Goal: Information Seeking & Learning: Learn about a topic

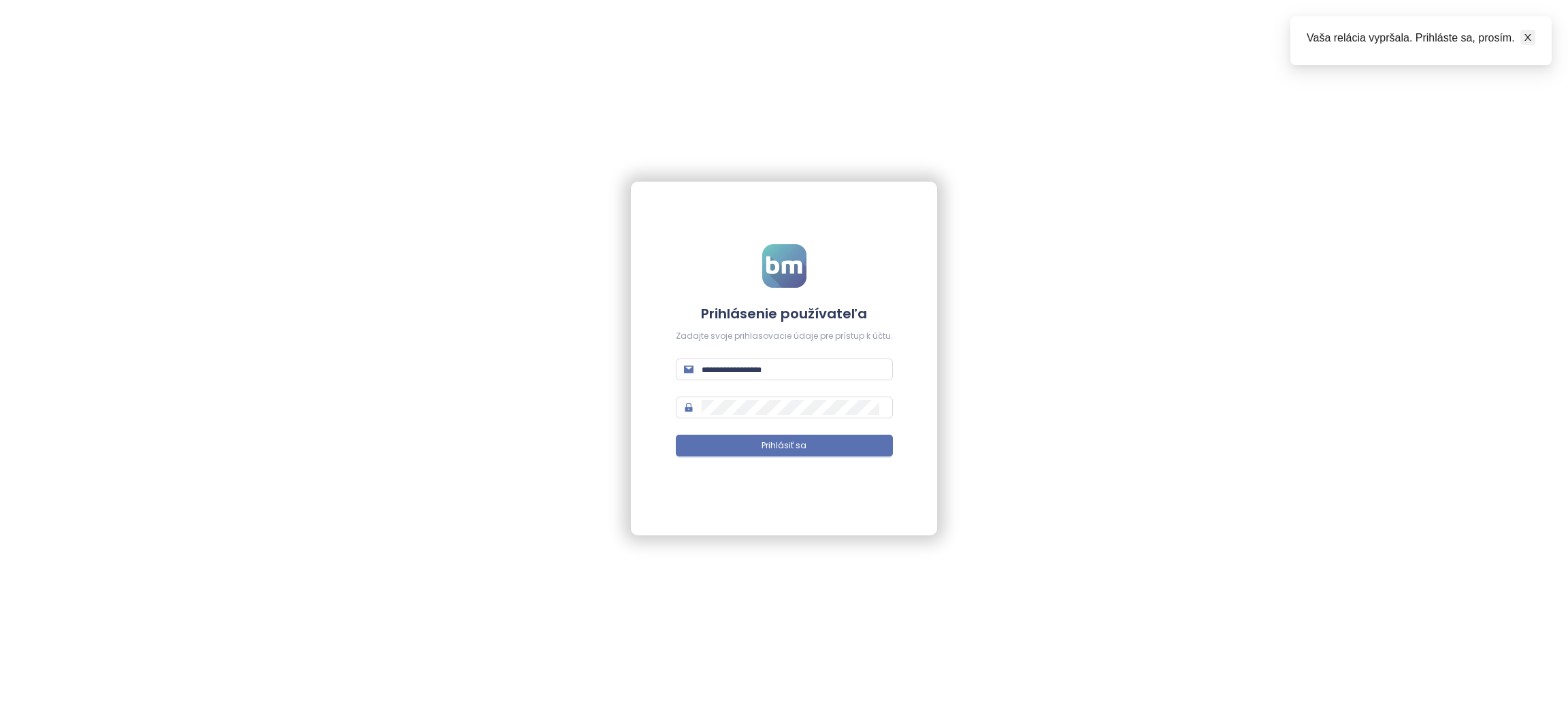
type input "**********"
click at [1525, 34] on icon "close" at bounding box center [1528, 38] width 10 height 10
click at [784, 448] on span "Prihlásiť sa" at bounding box center [784, 446] width 45 height 13
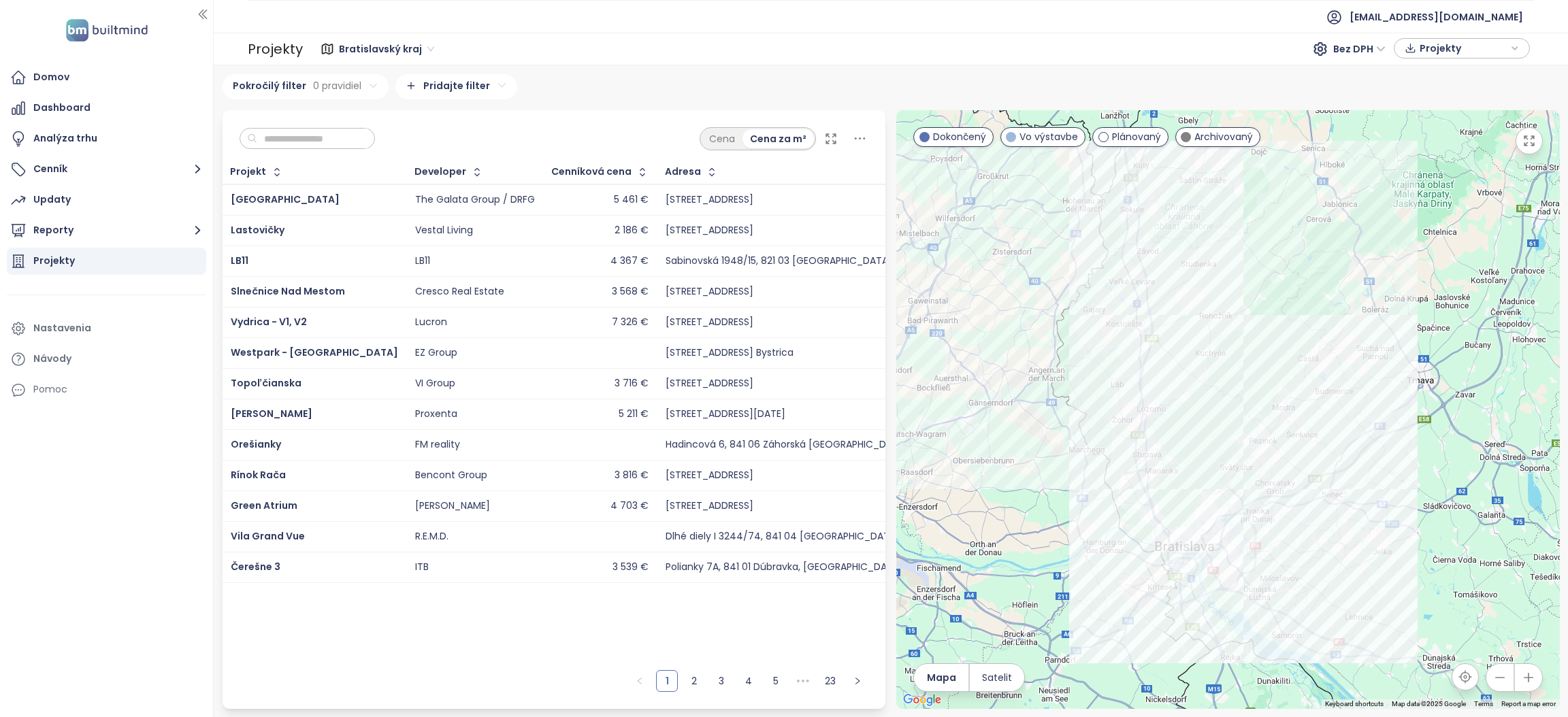
click at [325, 132] on input "text" at bounding box center [312, 139] width 110 height 20
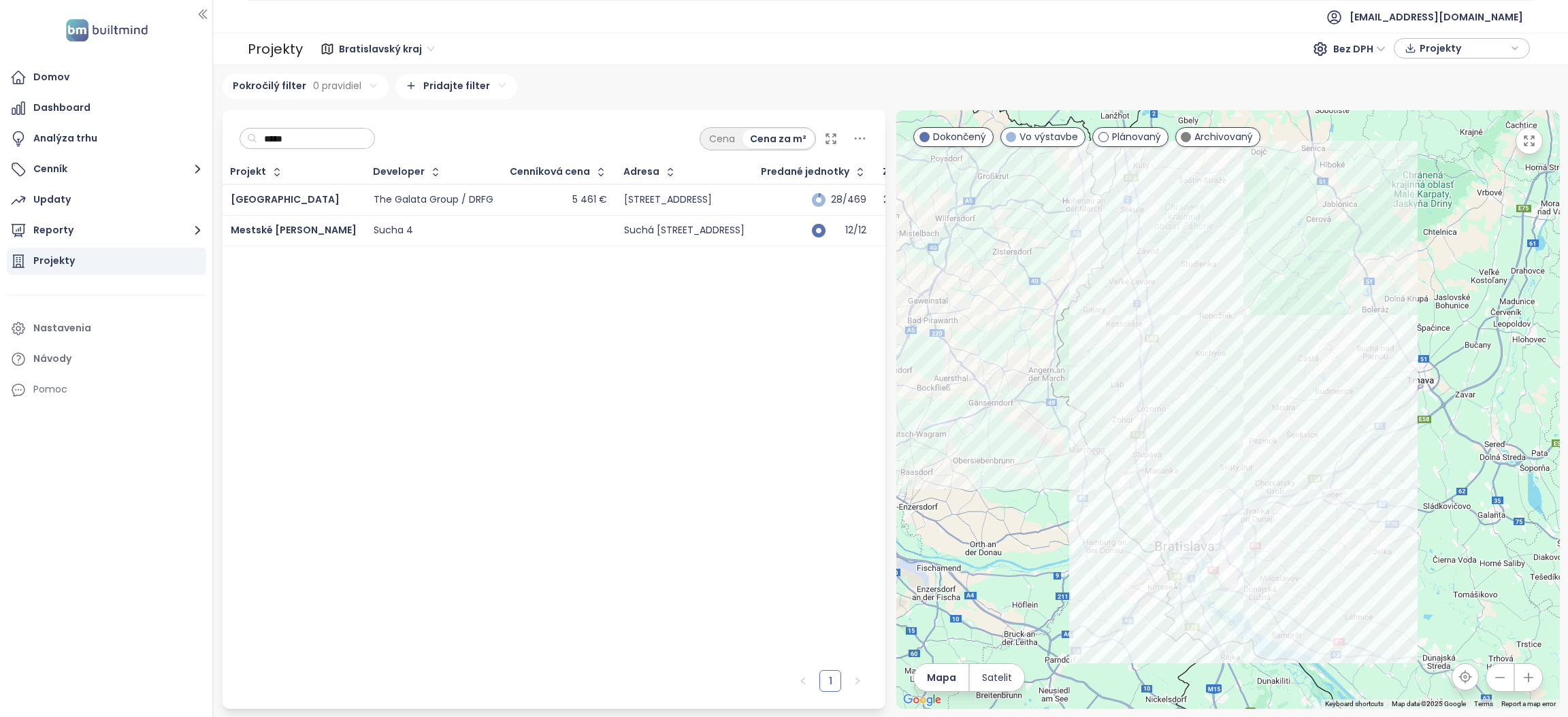
drag, startPoint x: 325, startPoint y: 140, endPoint x: 210, endPoint y: 118, distance: 117.1
click at [214, 118] on section "Domov Dashboard Analýza trhu Cenník Updaty Reporty Projekty Nastavenia Návody P…" at bounding box center [784, 358] width 1568 height 717
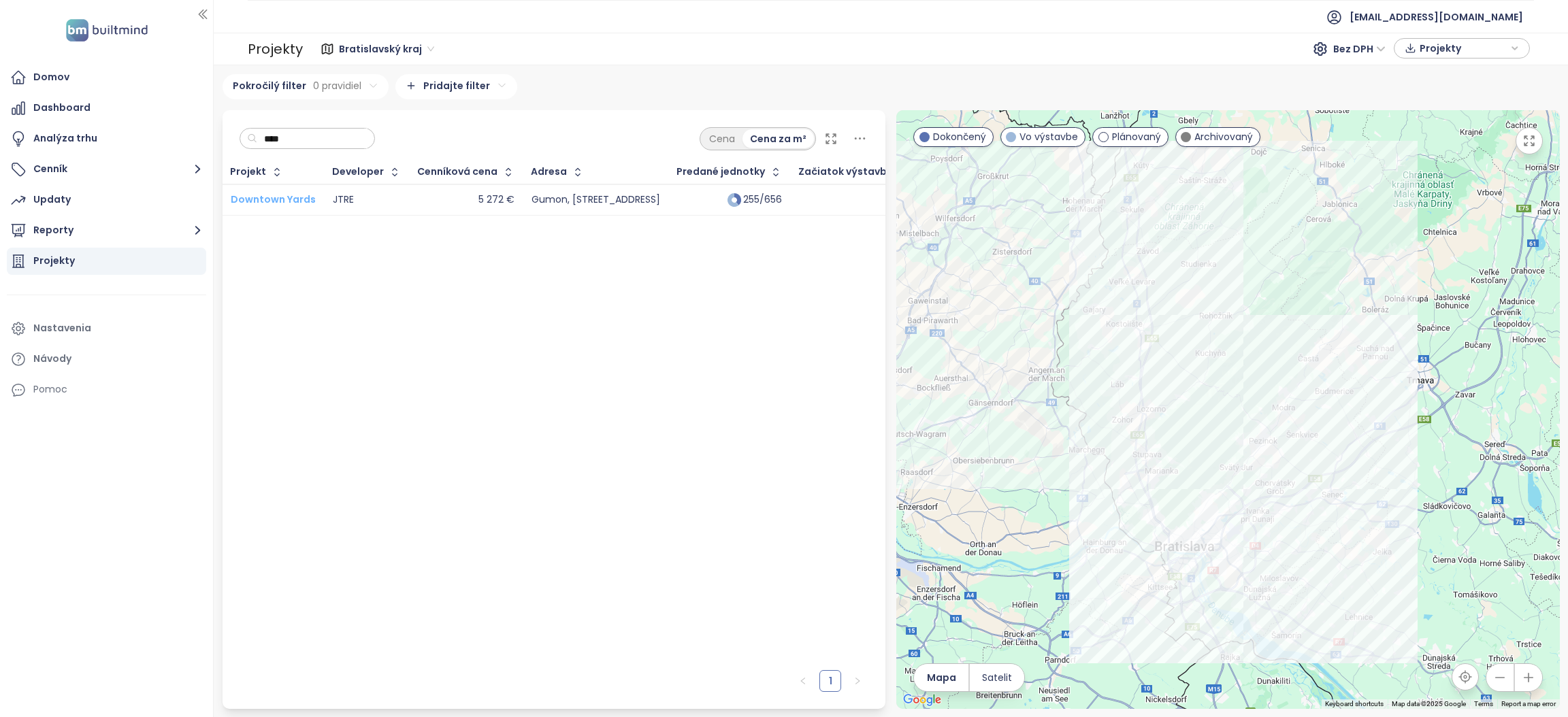
click at [268, 196] on span "Downtown Yards" at bounding box center [273, 199] width 85 height 14
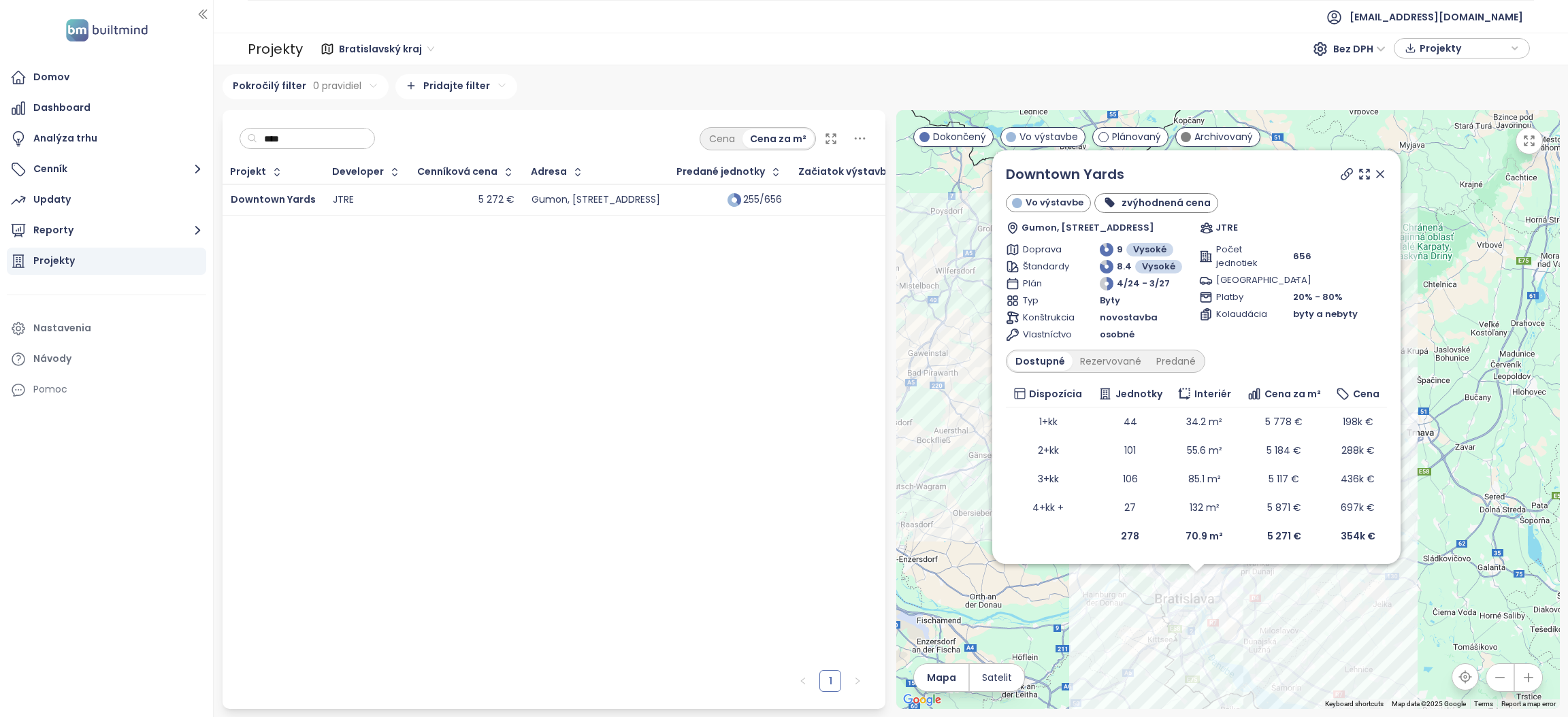
click at [1381, 174] on icon at bounding box center [1380, 174] width 6 height 6
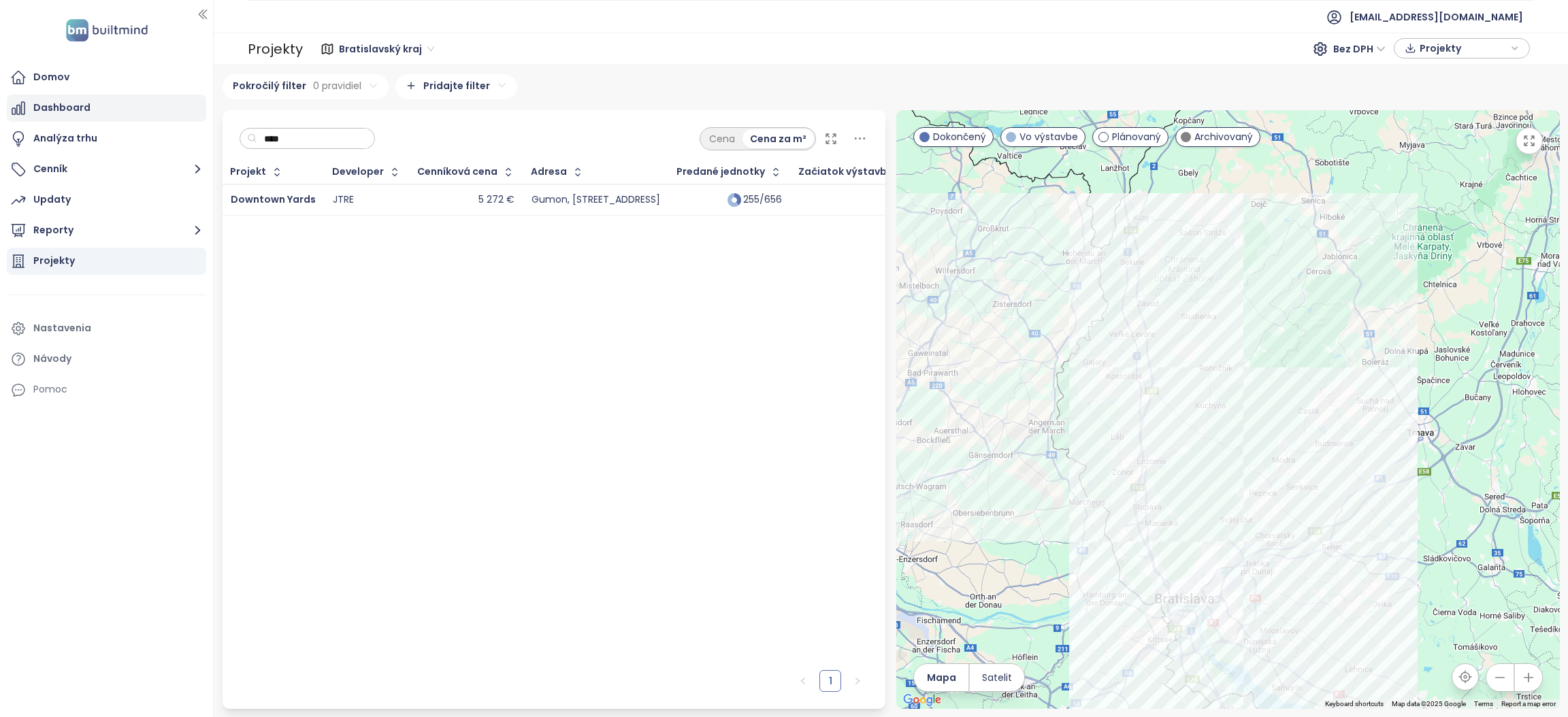
drag, startPoint x: 299, startPoint y: 137, endPoint x: 185, endPoint y: 113, distance: 116.5
click at [185, 113] on section "Domov Dashboard Analýza trhu Cenník Updaty Reporty Projekty Nastavenia Návody P…" at bounding box center [784, 358] width 1568 height 717
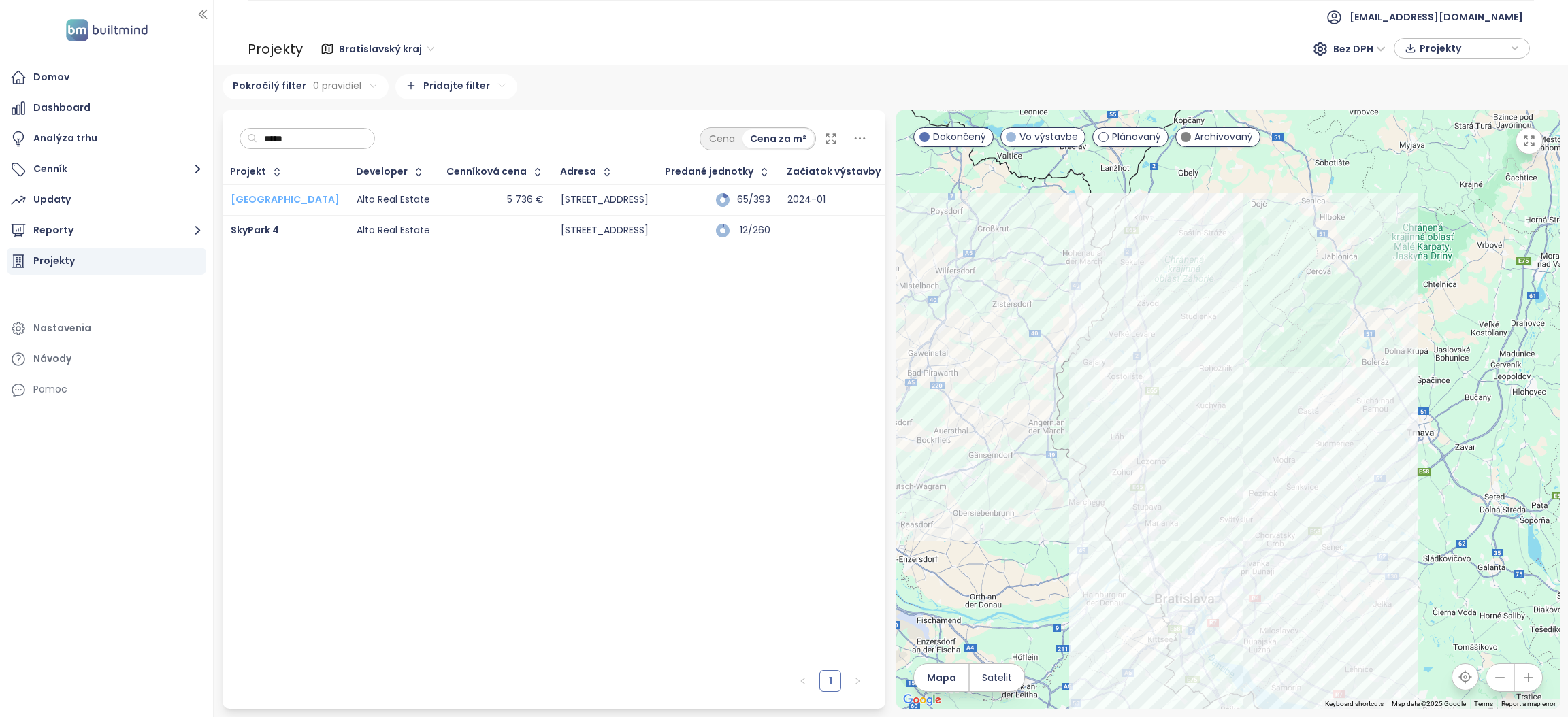
type input "*****"
click at [83, 35] on img at bounding box center [106, 30] width 89 height 28
click at [59, 81] on div "Domov" at bounding box center [51, 77] width 36 height 17
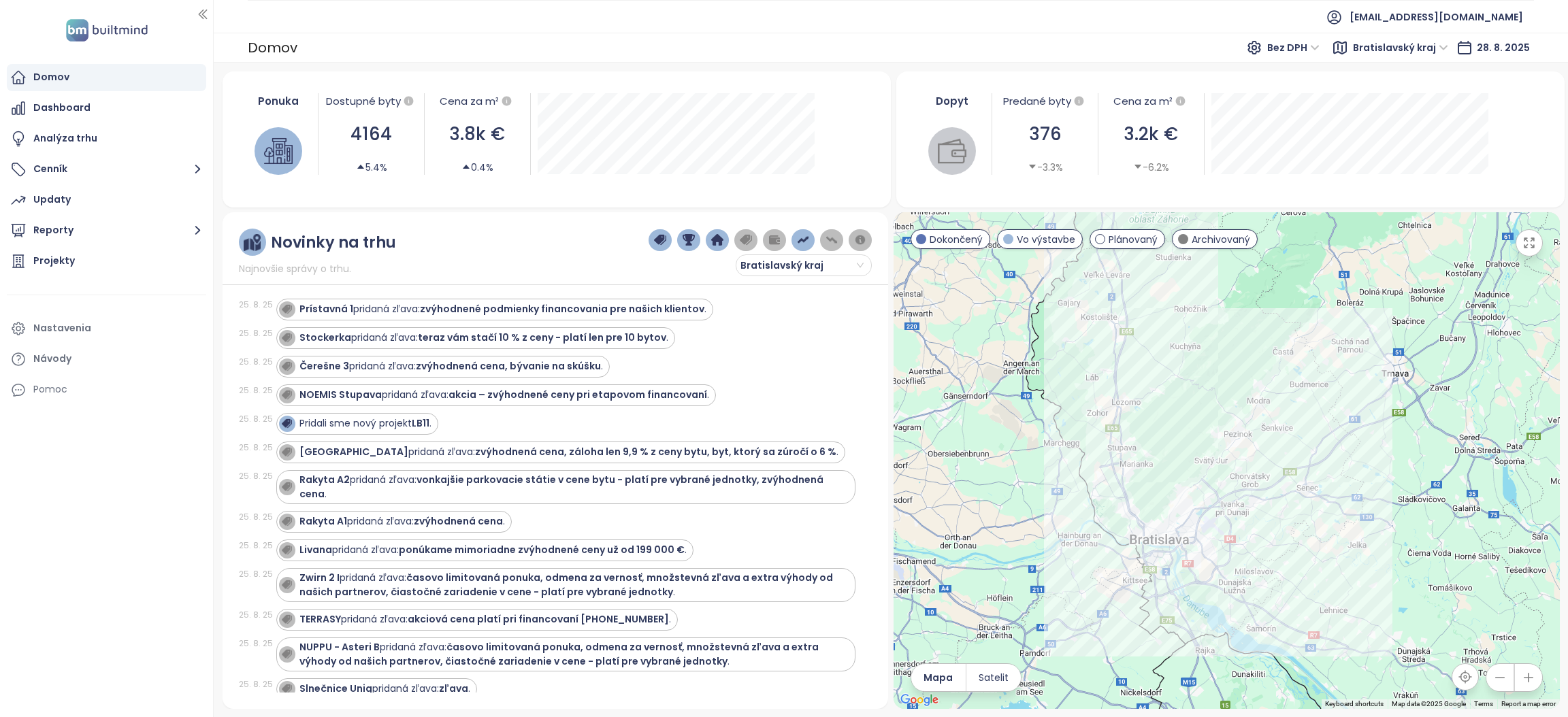
scroll to position [102, 0]
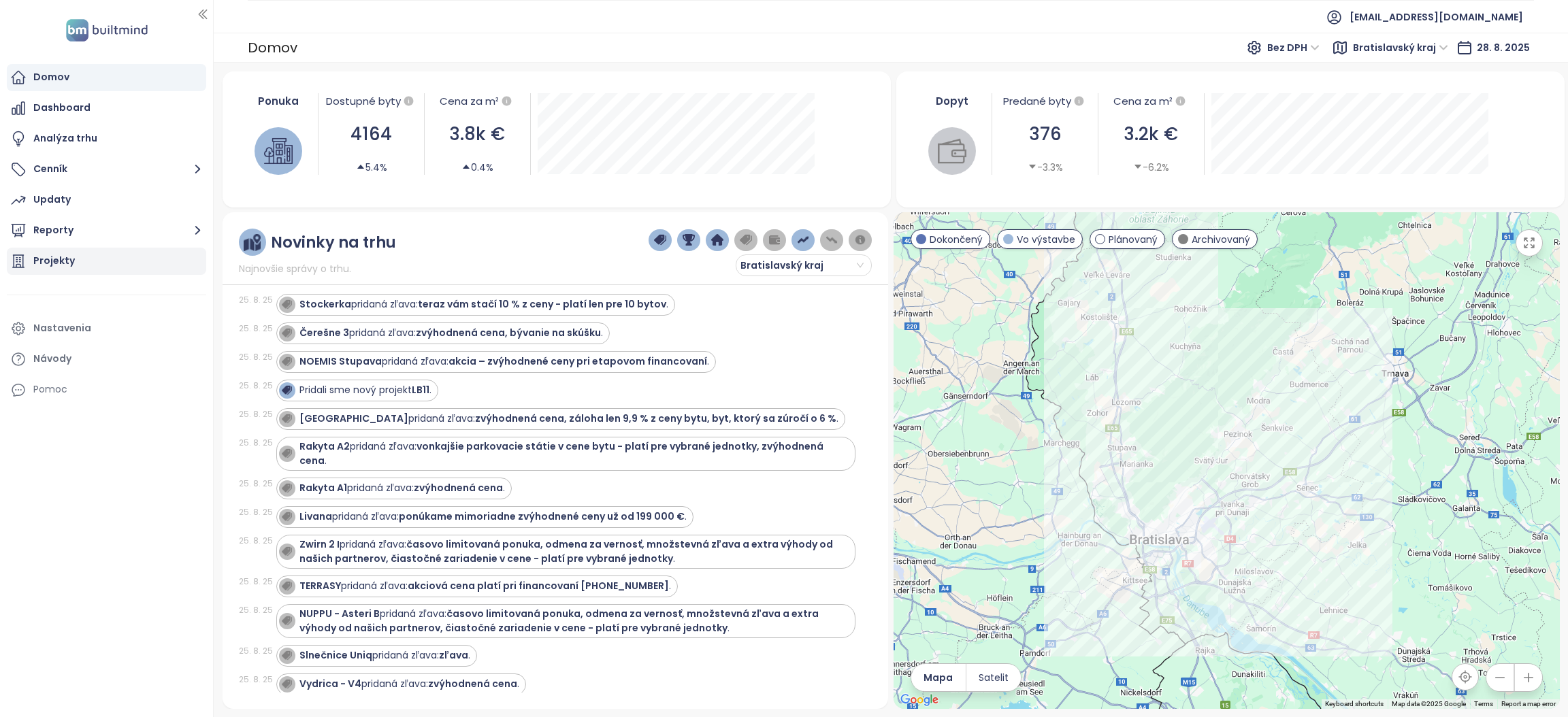
click at [64, 264] on div "Projekty" at bounding box center [53, 260] width 41 height 17
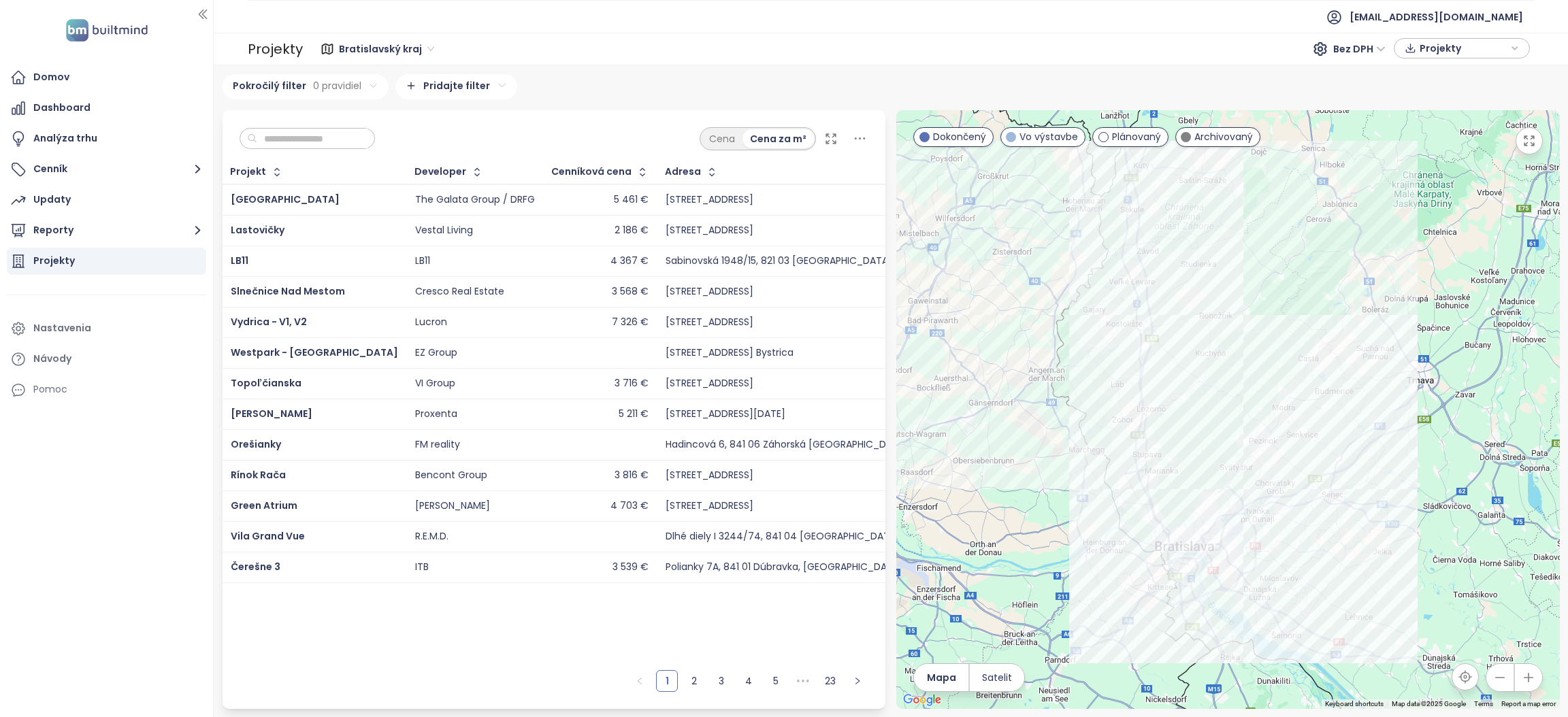
click at [303, 135] on input "text" at bounding box center [312, 139] width 110 height 20
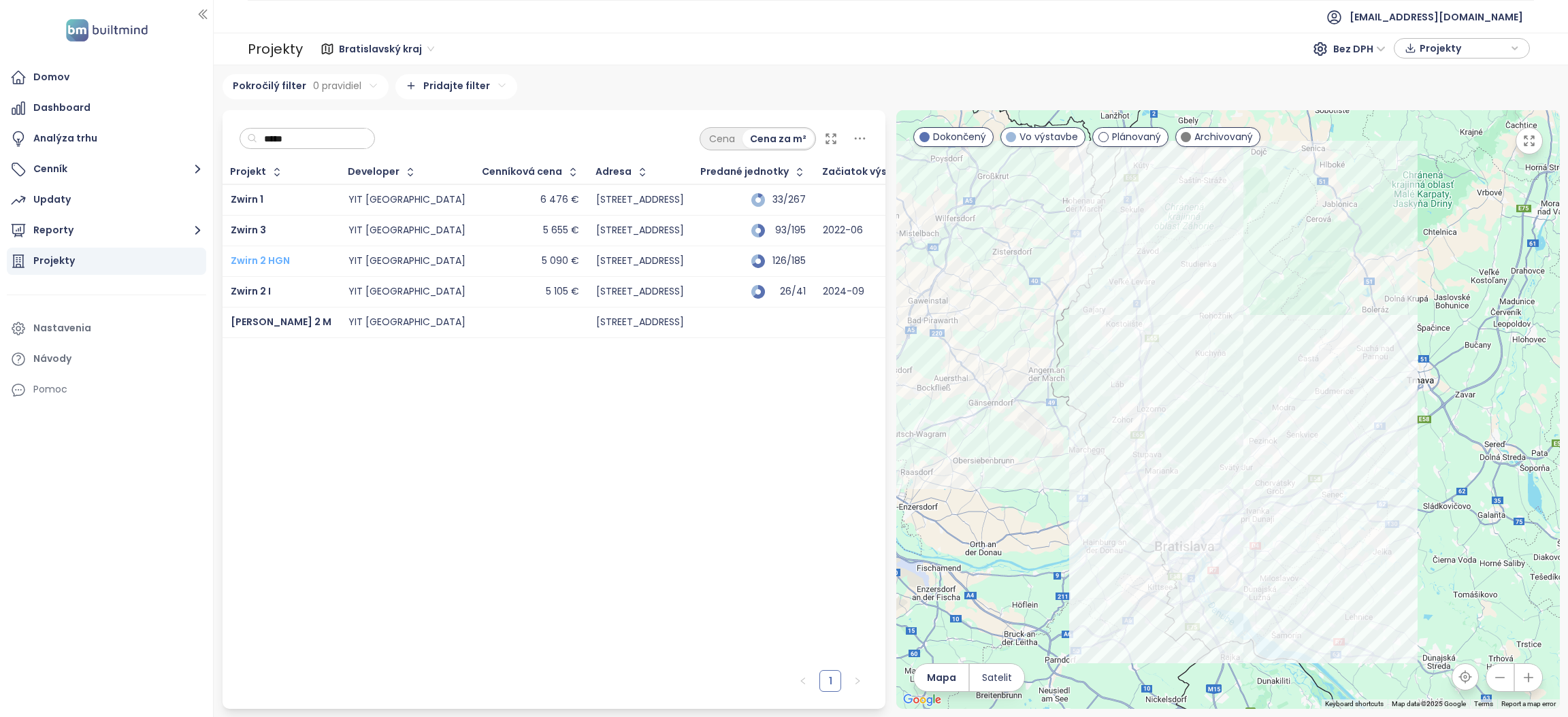
type input "*****"
click at [43, 76] on div "Domov" at bounding box center [51, 77] width 36 height 17
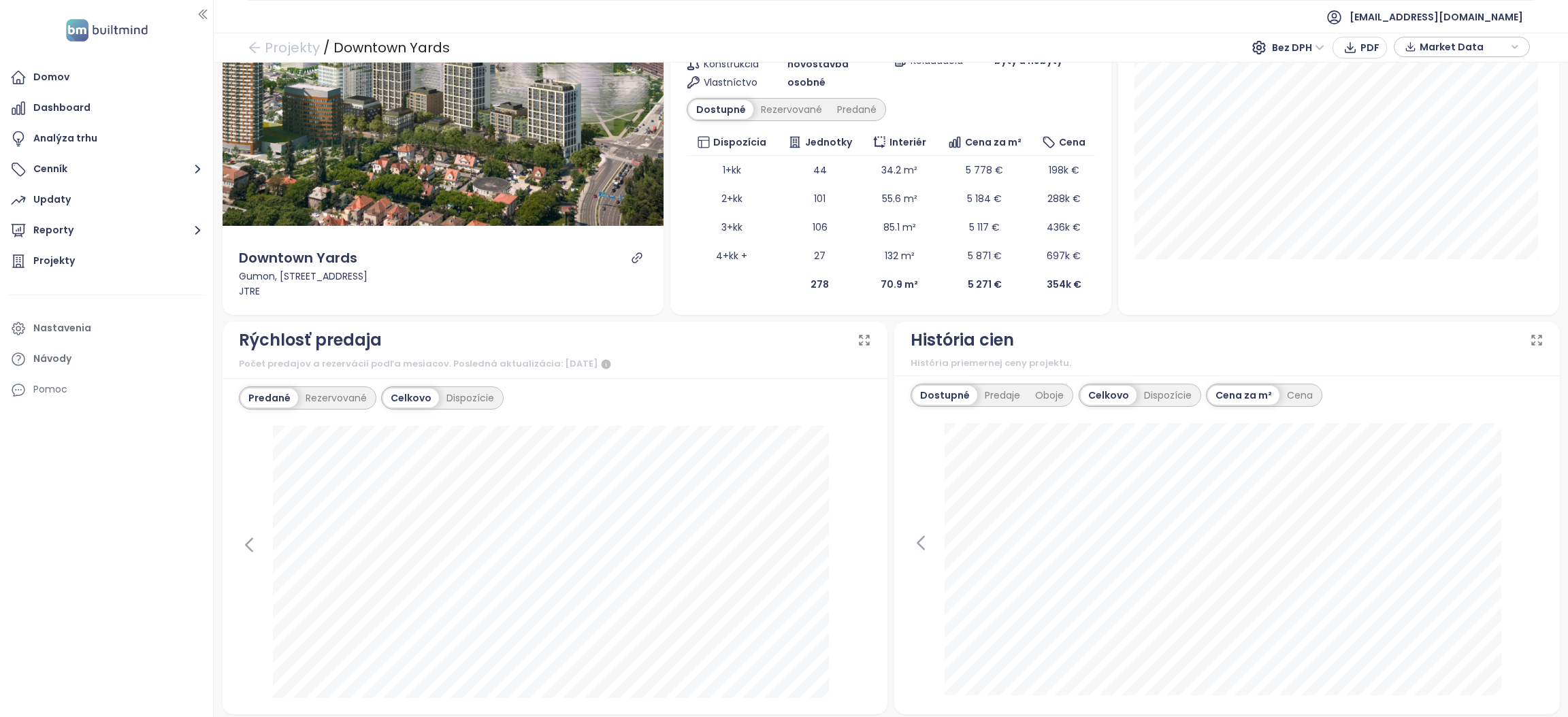
scroll to position [408, 0]
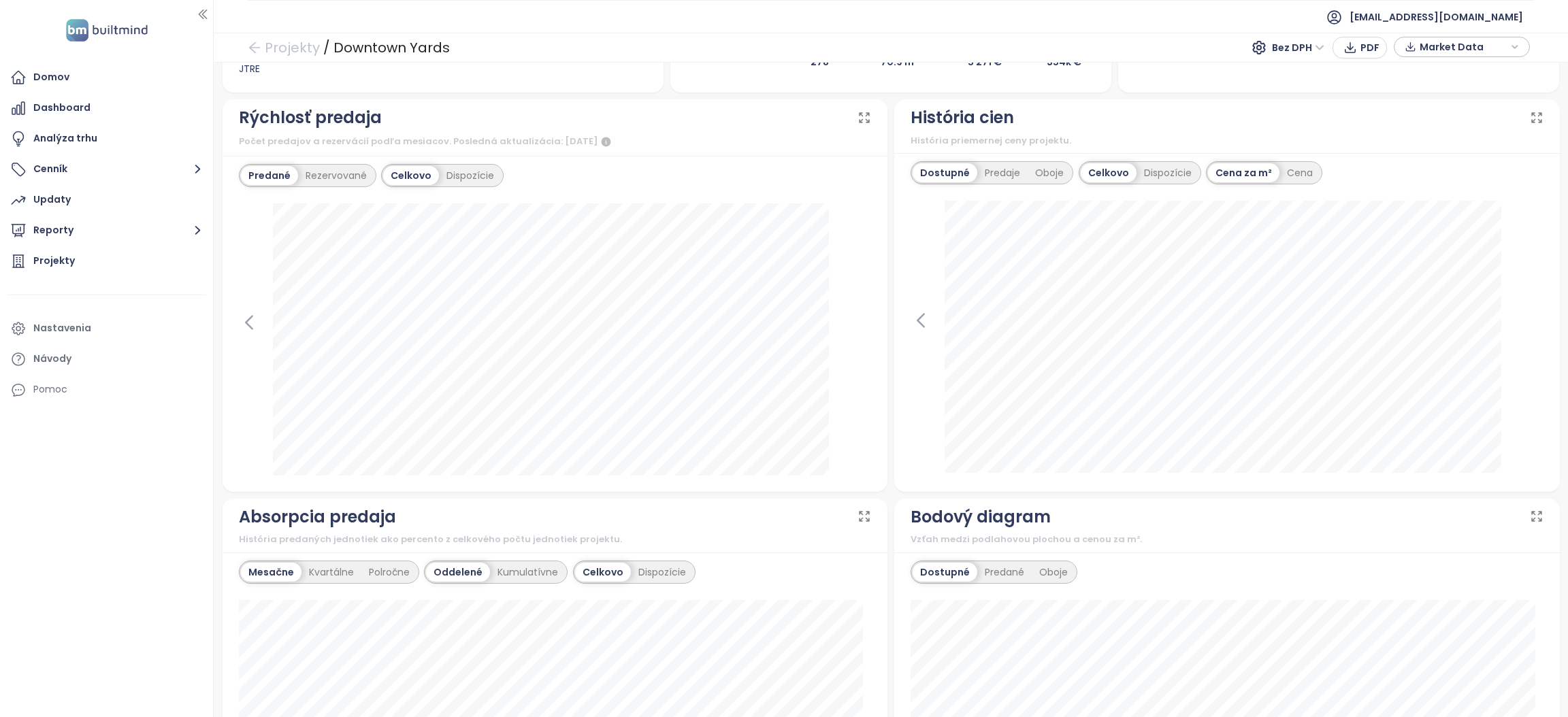
click at [119, 407] on div "Domov Dashboard Analýza trhu Cenník Updaty Reporty Projekty Nastavenia Návody P…" at bounding box center [106, 358] width 213 height 717
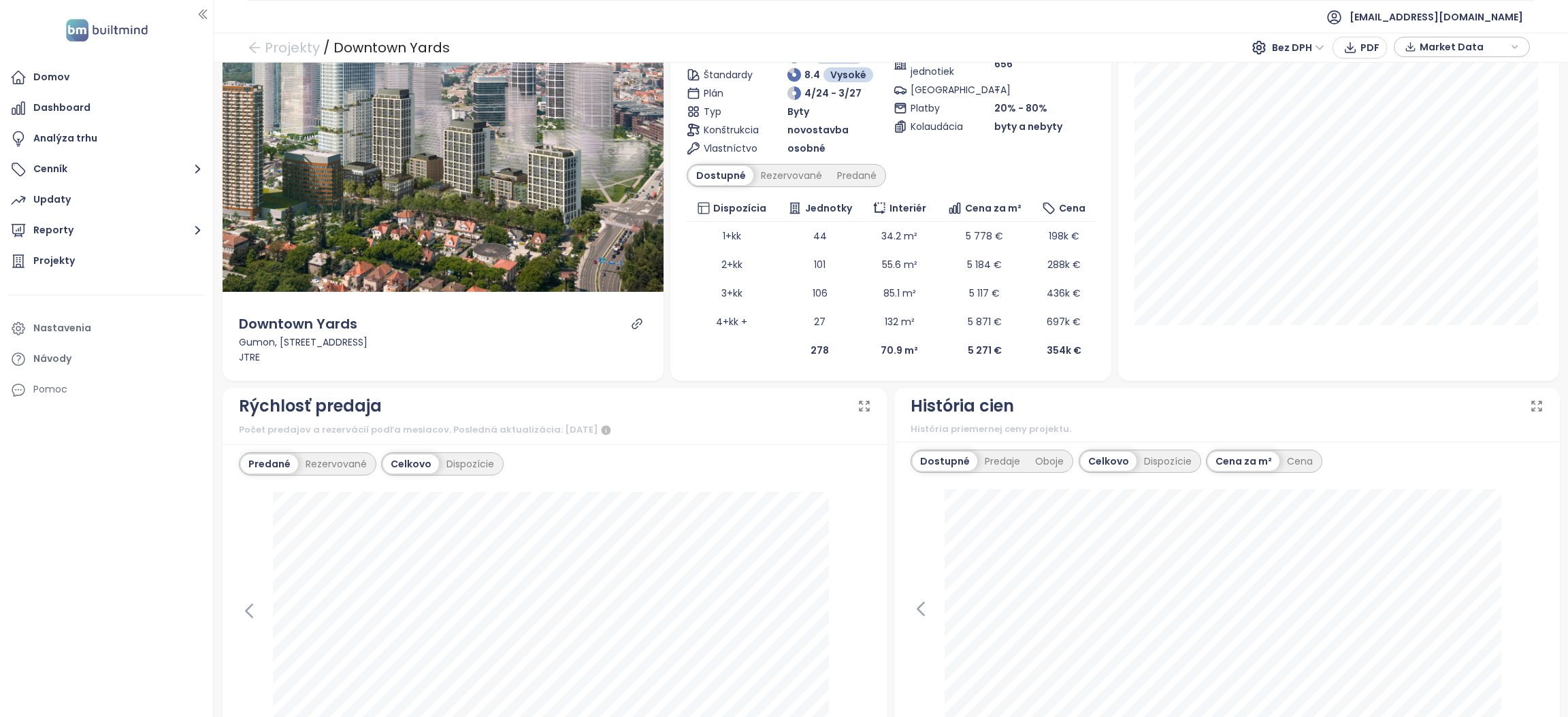
scroll to position [0, 0]
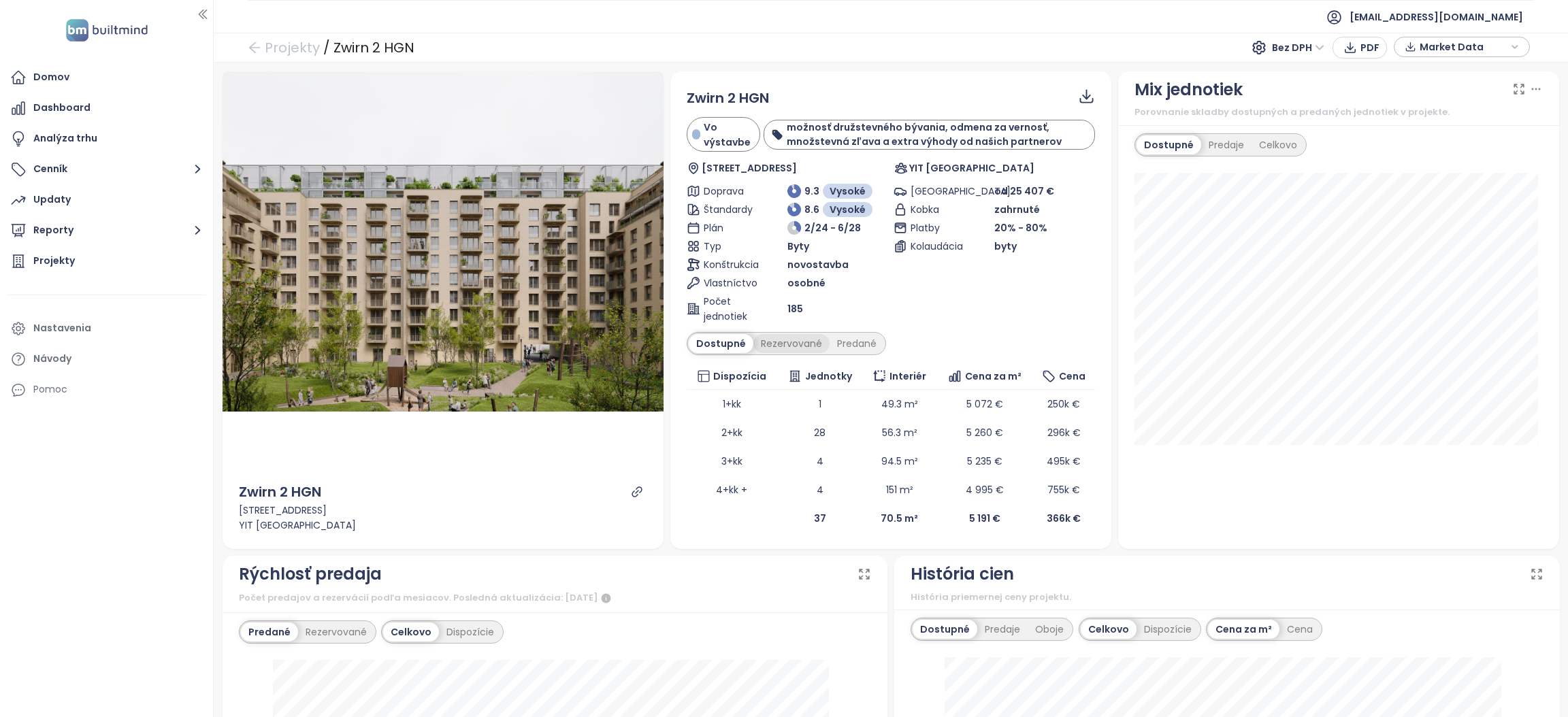
click at [791, 346] on div "Rezervované" at bounding box center [792, 344] width 77 height 19
click at [705, 343] on div "Dostupné" at bounding box center [719, 344] width 61 height 19
click at [802, 349] on div "Rezervované" at bounding box center [792, 344] width 77 height 19
click at [851, 347] on div "Predané" at bounding box center [857, 344] width 55 height 19
click at [717, 344] on div "Dostupné" at bounding box center [719, 344] width 61 height 19
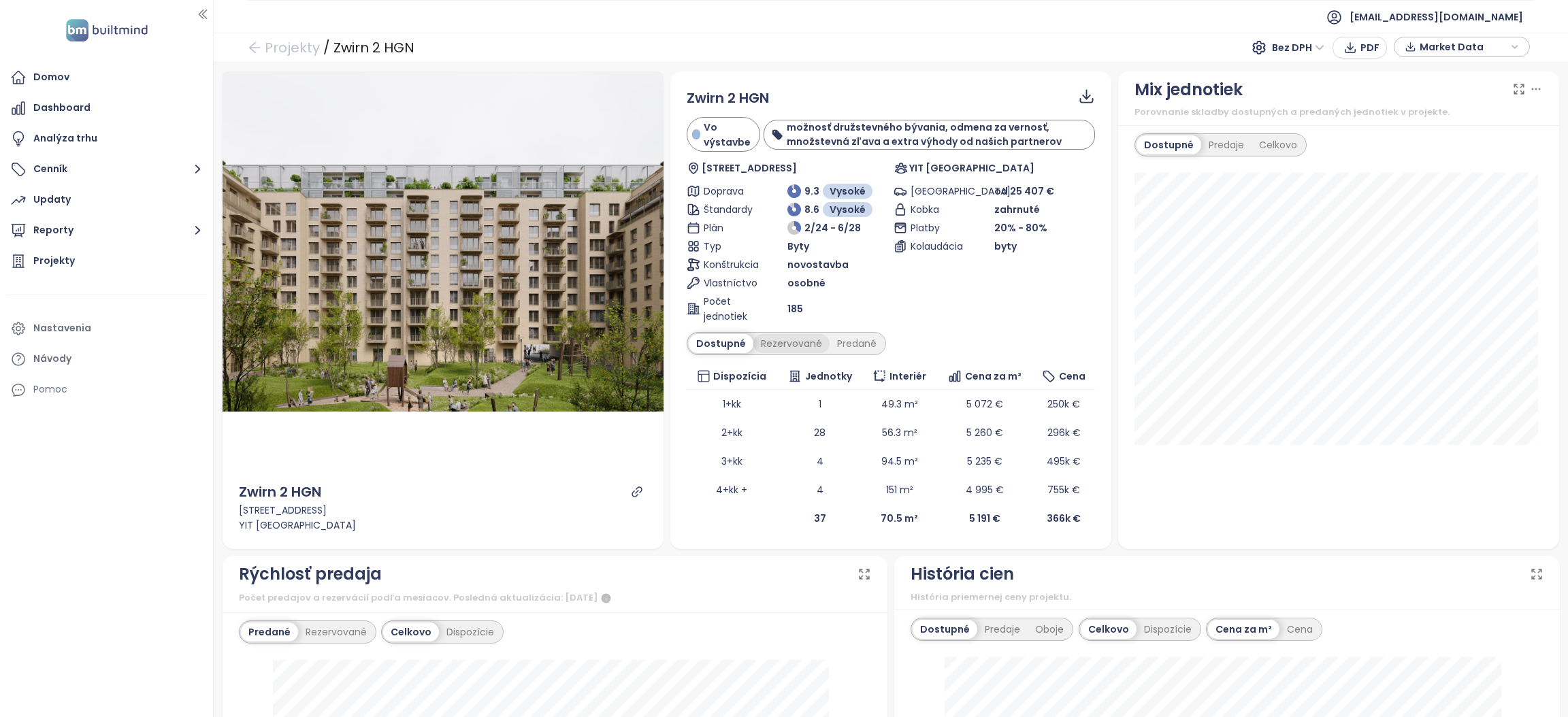
click at [785, 353] on div "Rezervované" at bounding box center [792, 344] width 77 height 19
click at [722, 351] on div "Dostupné" at bounding box center [719, 344] width 61 height 19
click at [790, 350] on div "Rezervované" at bounding box center [792, 344] width 77 height 19
click at [845, 350] on div "Predané" at bounding box center [857, 344] width 55 height 19
click at [778, 349] on div "Rezervované" at bounding box center [788, 344] width 77 height 19
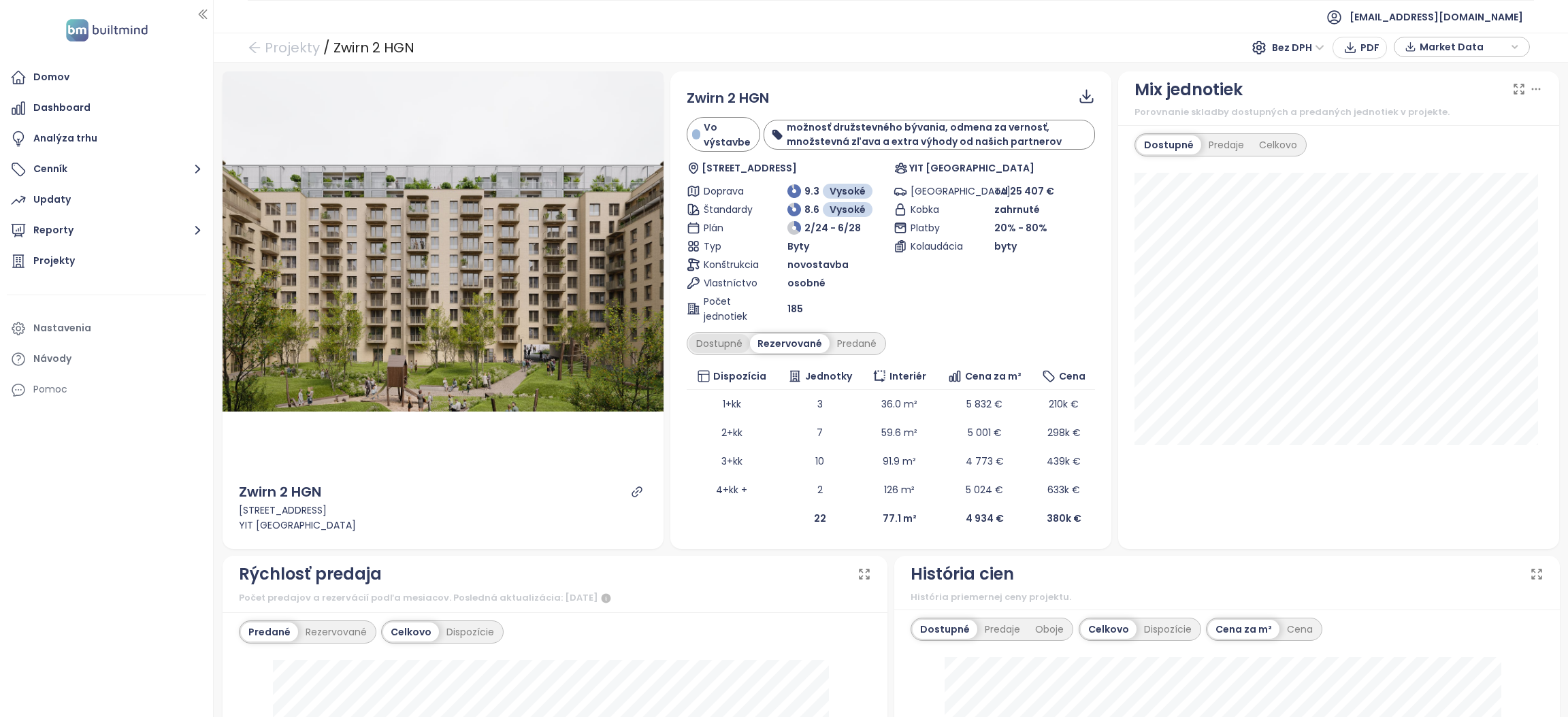
click at [713, 343] on div "Dostupné" at bounding box center [719, 344] width 61 height 19
click at [771, 352] on div "Rezervované" at bounding box center [792, 344] width 77 height 19
click at [851, 348] on div "Predané" at bounding box center [857, 344] width 55 height 19
click at [792, 342] on div "Rezervované" at bounding box center [788, 344] width 77 height 19
click at [720, 337] on div "Dostupné" at bounding box center [719, 344] width 61 height 19
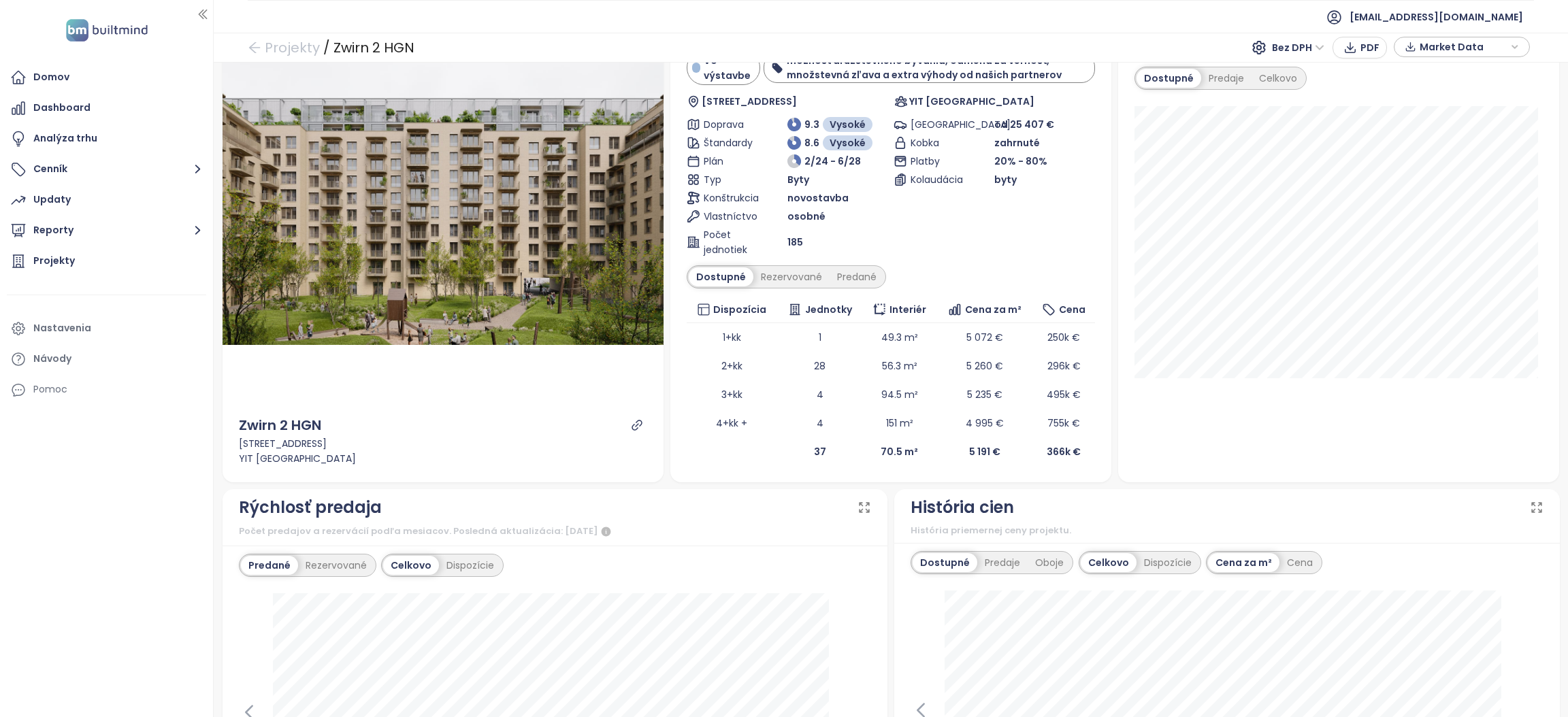
scroll to position [102, 0]
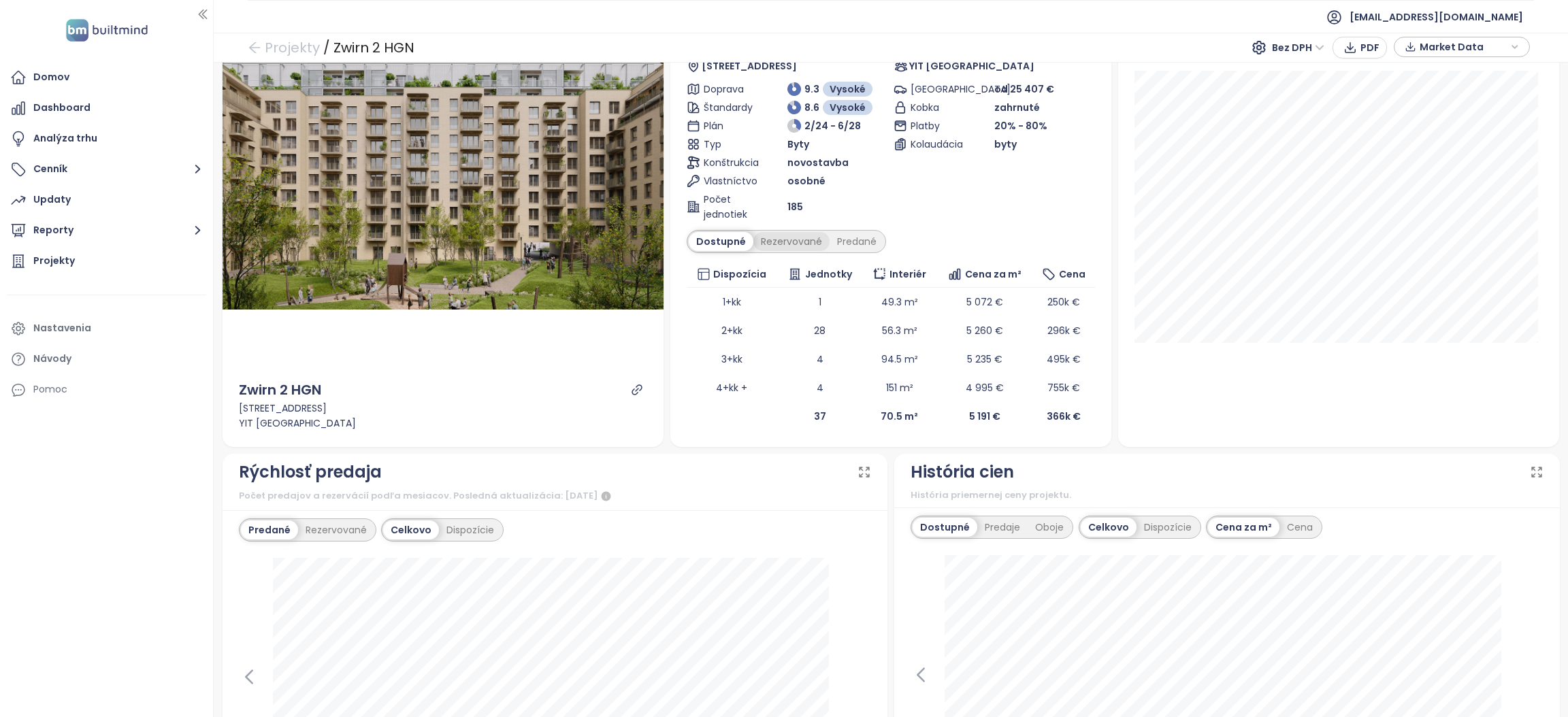
click at [783, 233] on div "Rezervované" at bounding box center [792, 242] width 77 height 19
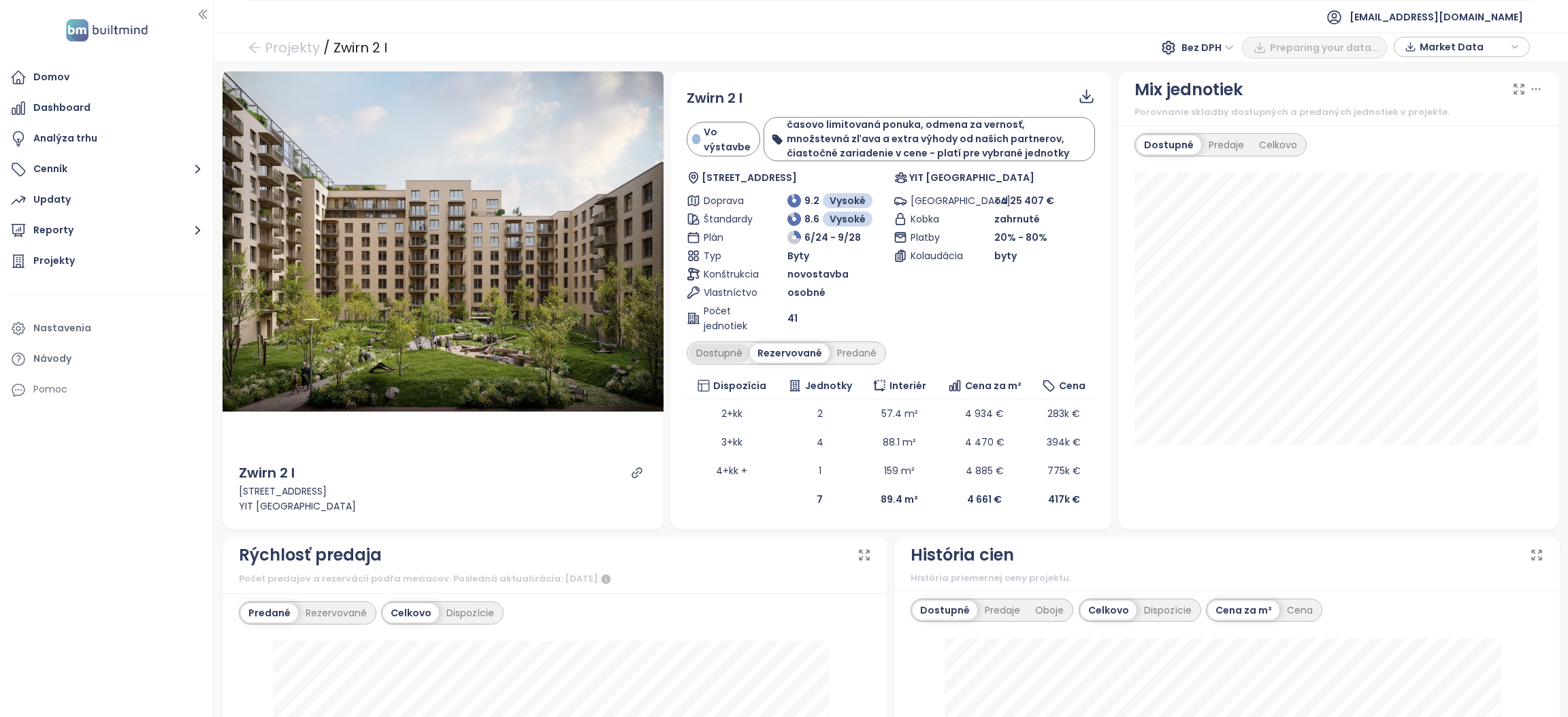
click at [705, 354] on div "Dostupné" at bounding box center [719, 353] width 61 height 19
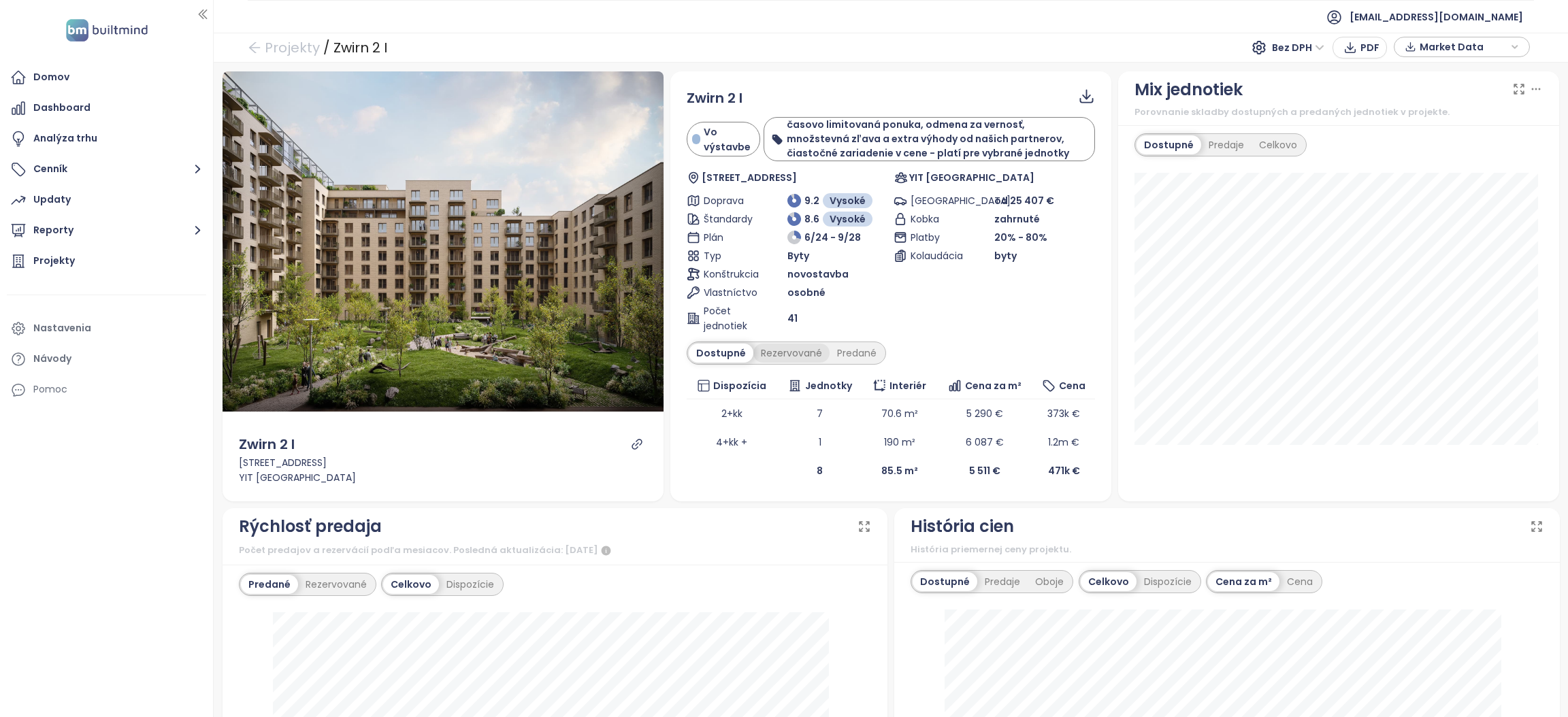
click at [776, 356] on div "Rezervované" at bounding box center [792, 353] width 77 height 19
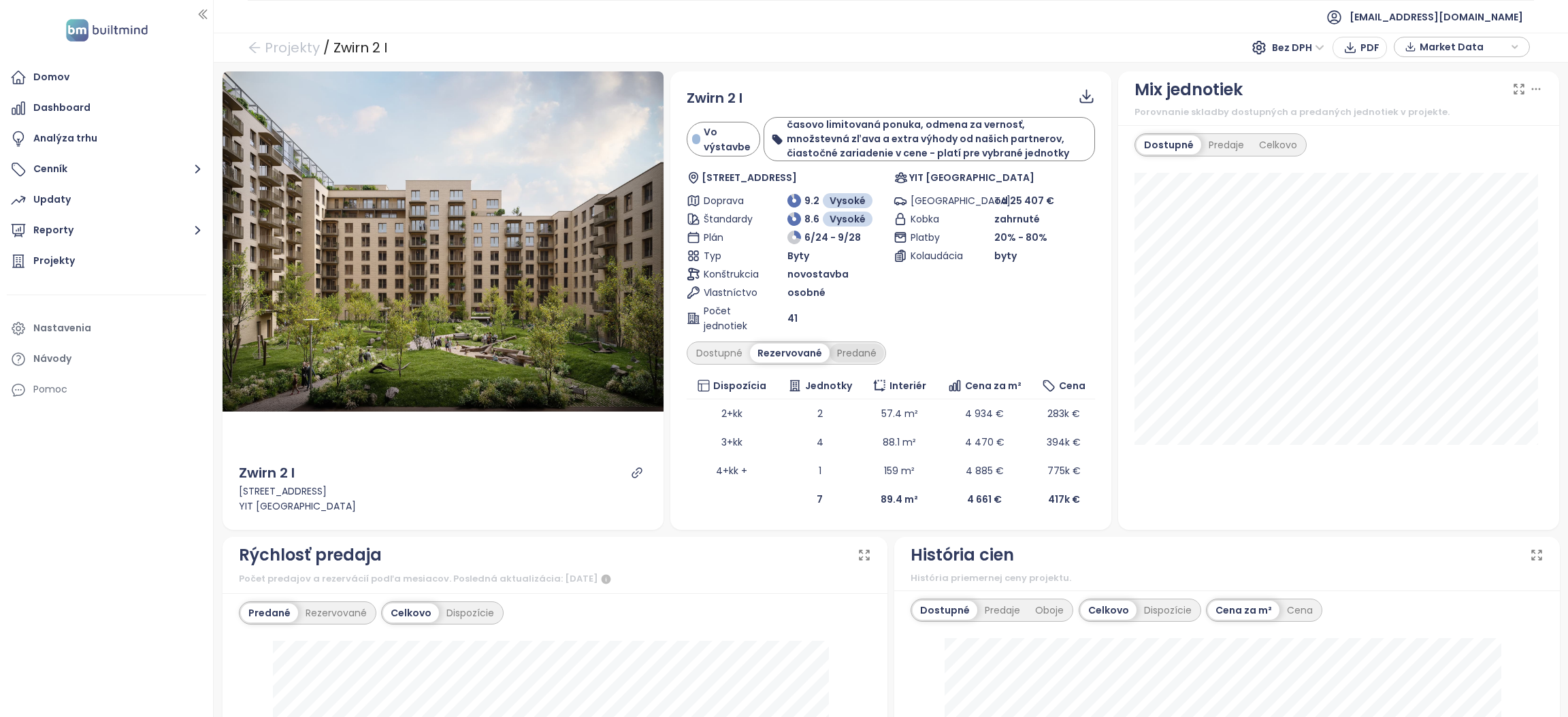
click at [843, 362] on div "Predané" at bounding box center [857, 353] width 55 height 19
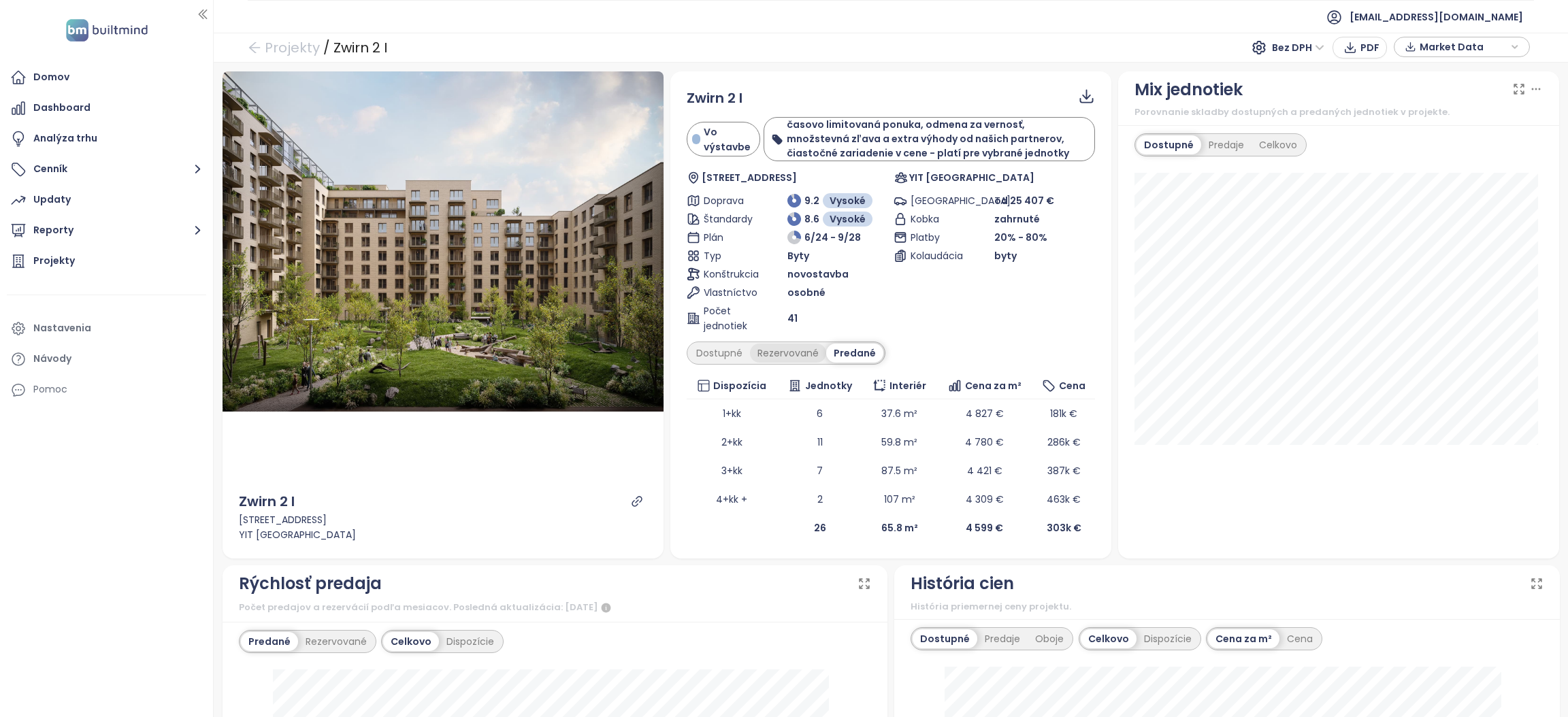
click at [784, 358] on div "Rezervované" at bounding box center [788, 353] width 77 height 19
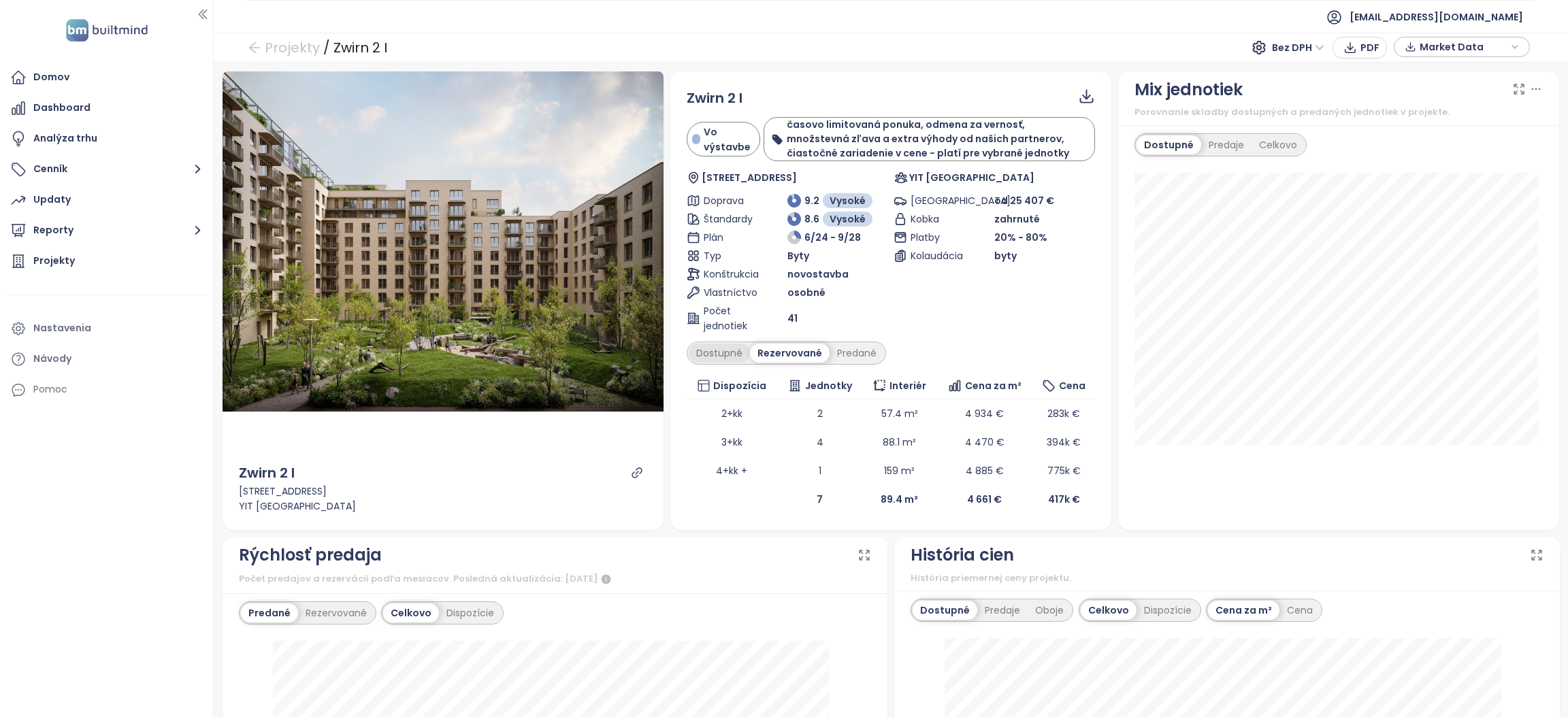
click at [733, 356] on div "Dostupné" at bounding box center [719, 353] width 61 height 19
